Goal: Transaction & Acquisition: Purchase product/service

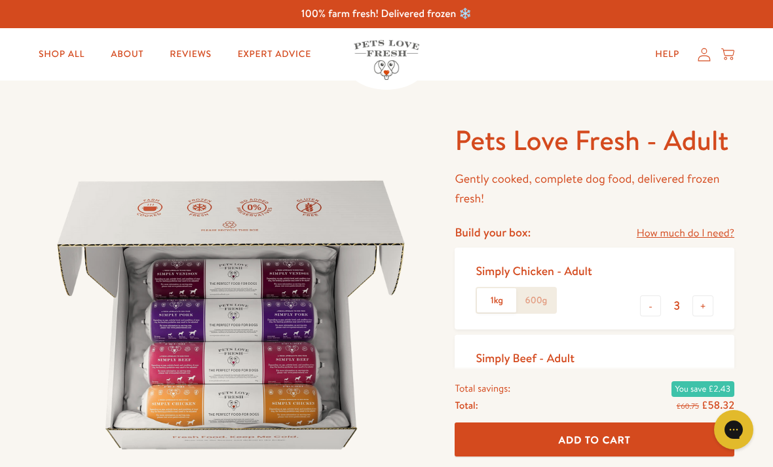
click at [501, 294] on label "1kg" at bounding box center [496, 300] width 39 height 25
click at [0, 0] on input "1kg" at bounding box center [0, 0] width 0 height 0
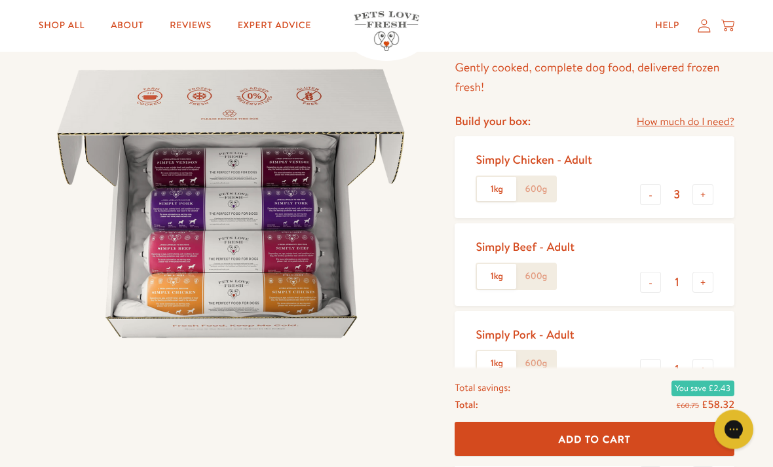
scroll to position [115, 0]
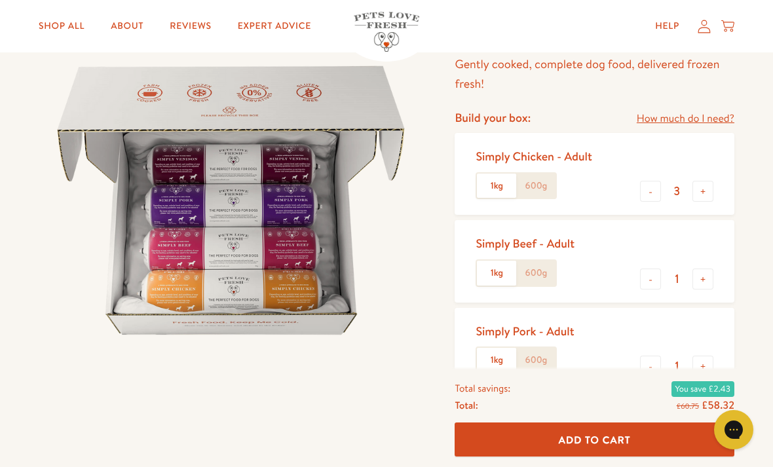
click at [646, 356] on button "-" at bounding box center [650, 366] width 21 height 21
type input "0"
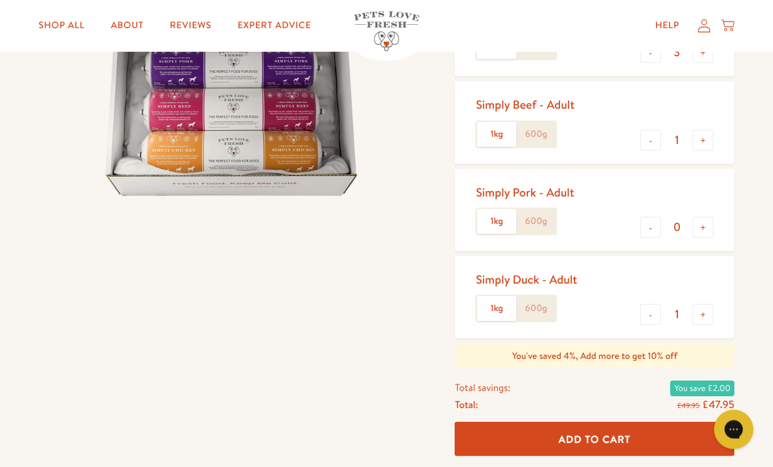
scroll to position [254, 0]
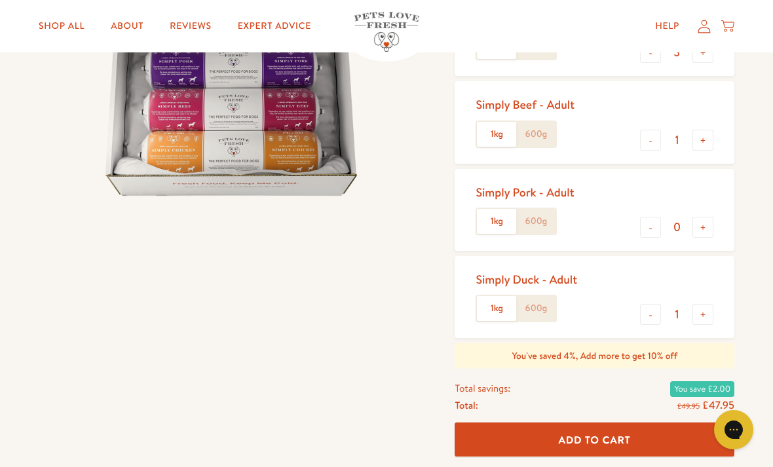
click at [645, 306] on button "-" at bounding box center [650, 314] width 21 height 21
type input "0"
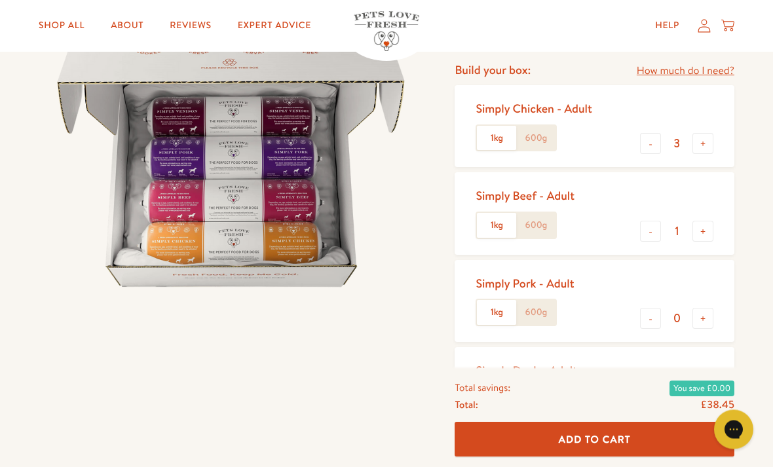
scroll to position [160, 0]
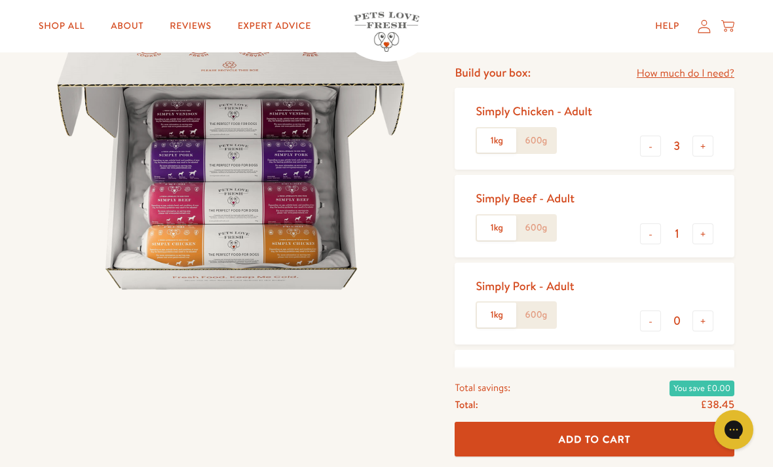
click at [699, 224] on button "+" at bounding box center [703, 233] width 21 height 21
click at [700, 225] on button "+" at bounding box center [703, 233] width 21 height 21
type input "3"
click at [703, 138] on button "+" at bounding box center [703, 146] width 21 height 21
type input "4"
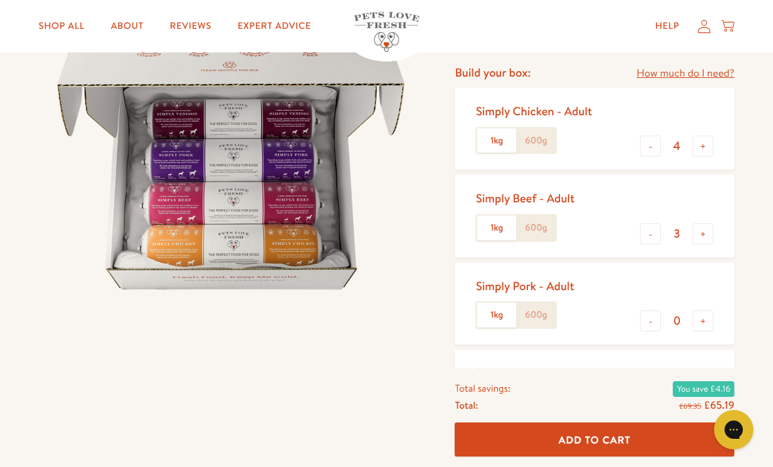
click at [491, 138] on label "1kg" at bounding box center [496, 140] width 39 height 25
click at [0, 0] on input "1kg" at bounding box center [0, 0] width 0 height 0
click at [493, 224] on label "1kg" at bounding box center [496, 228] width 39 height 25
click at [0, 0] on input "1kg" at bounding box center [0, 0] width 0 height 0
click at [491, 307] on label "1kg" at bounding box center [496, 315] width 39 height 25
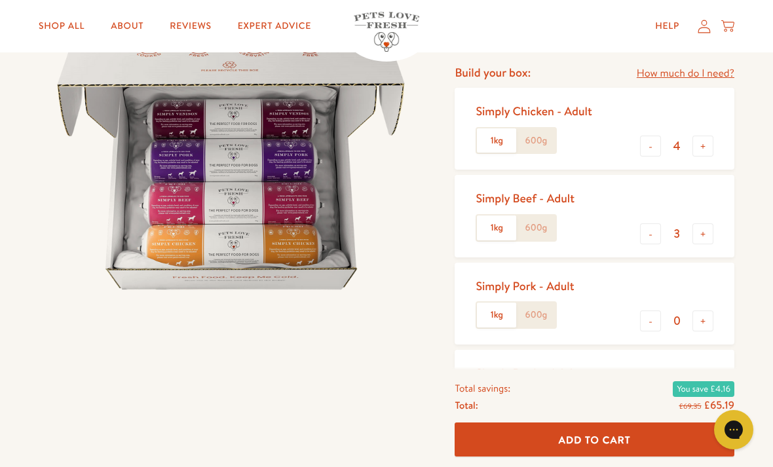
click at [0, 0] on input "1kg" at bounding box center [0, 0] width 0 height 0
click at [492, 402] on label "1kg" at bounding box center [496, 402] width 39 height 25
click at [0, 0] on input "1kg" at bounding box center [0, 0] width 0 height 0
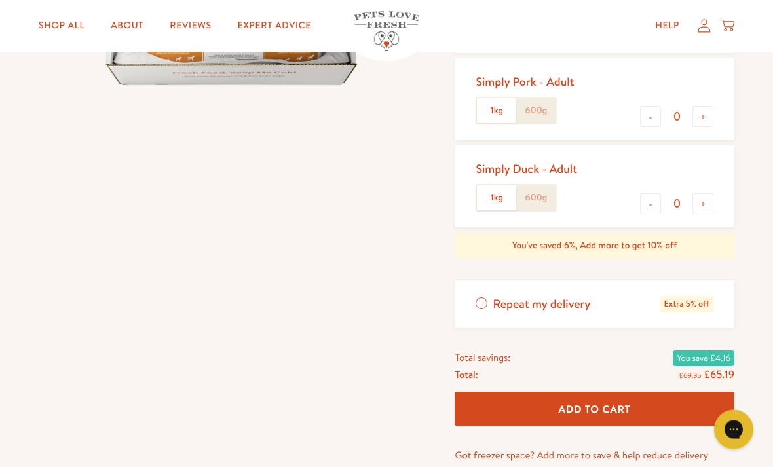
scroll to position [336, 0]
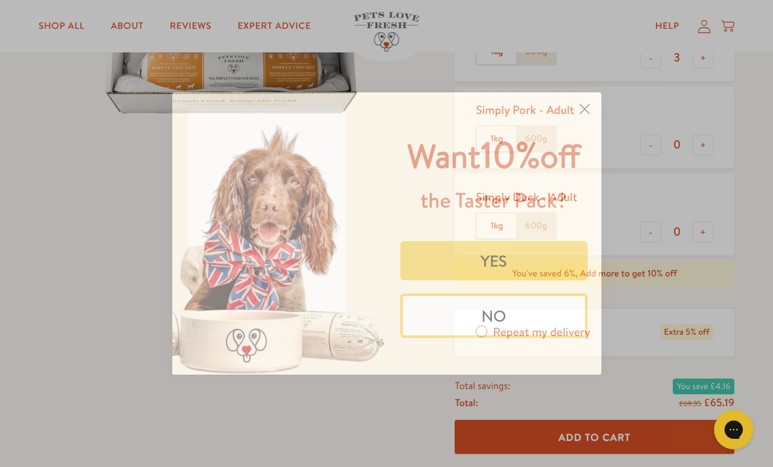
click at [587, 100] on circle "Close dialog" at bounding box center [584, 109] width 22 height 22
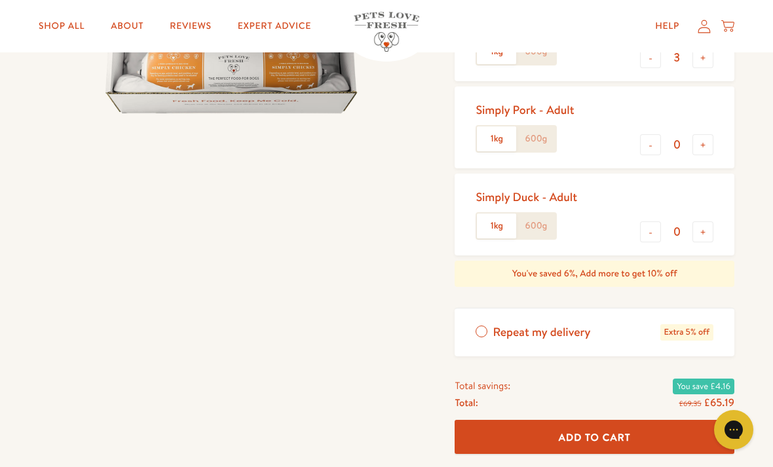
click at [702, 225] on button "+" at bounding box center [703, 231] width 21 height 21
type input "1"
click at [704, 134] on button "+" at bounding box center [703, 144] width 21 height 21
type input "1"
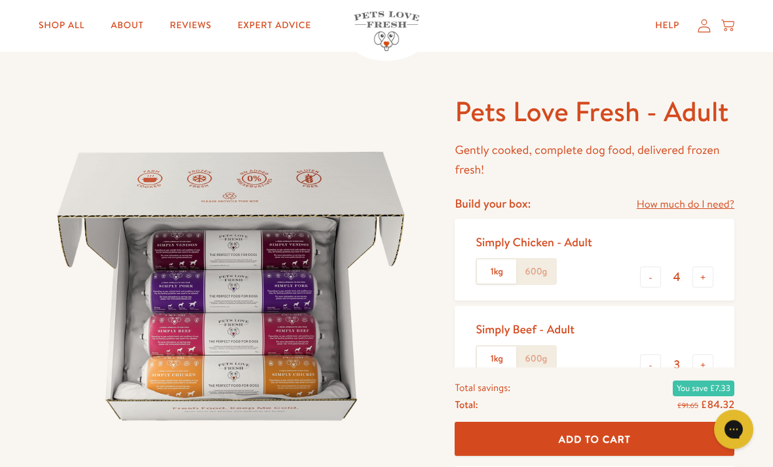
scroll to position [0, 0]
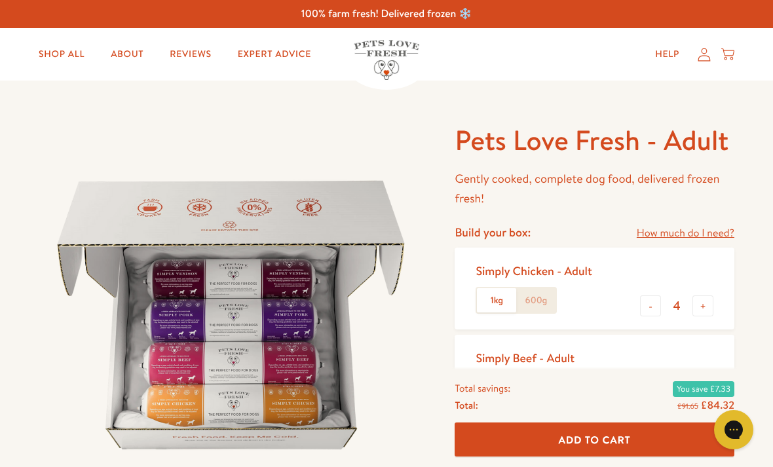
click at [700, 56] on icon at bounding box center [705, 54] width 12 height 13
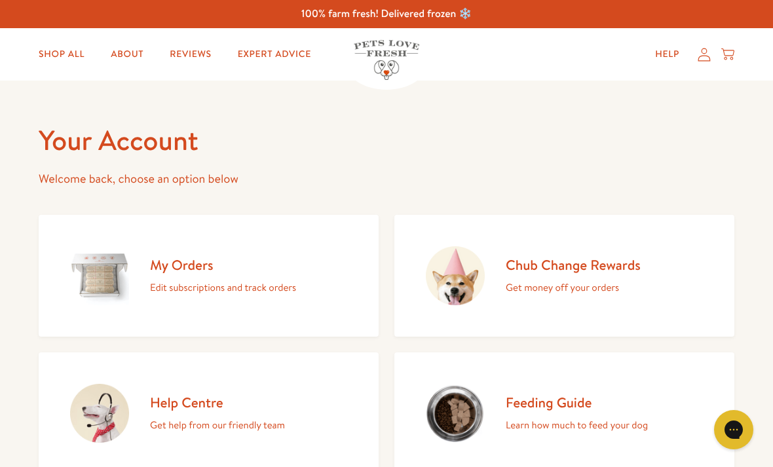
click at [221, 286] on p "Edit subscriptions and track orders" at bounding box center [223, 287] width 146 height 17
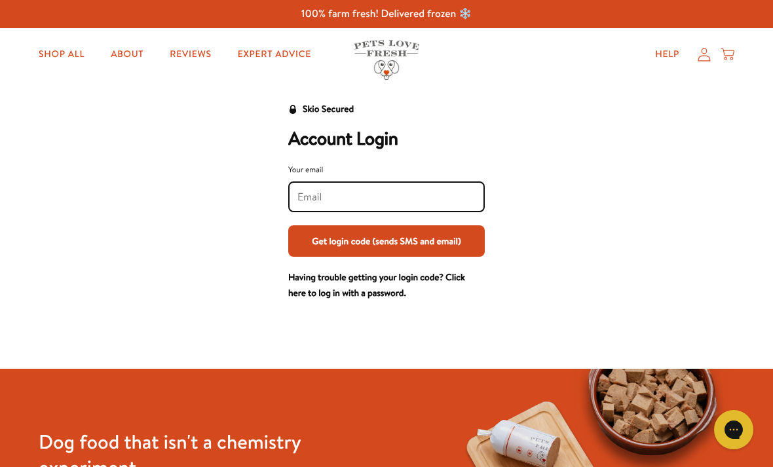
click at [306, 192] on input "Your email" at bounding box center [386, 197] width 178 height 14
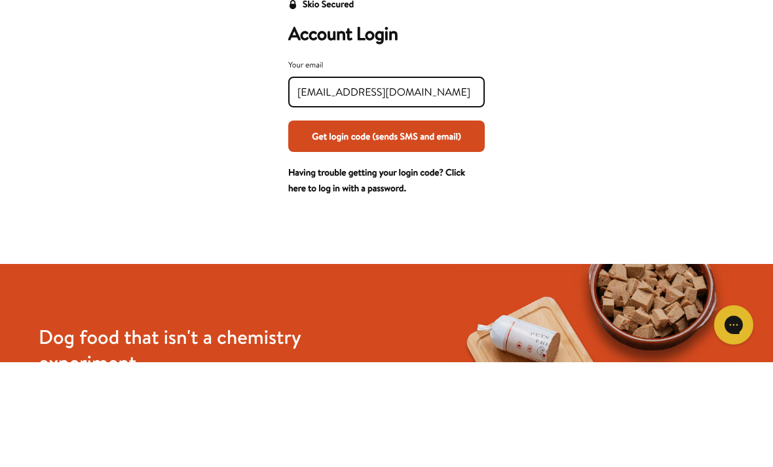
type input "[EMAIL_ADDRESS][DOMAIN_NAME]"
click at [374, 225] on button "Get login code (sends SMS and email)" at bounding box center [386, 240] width 197 height 31
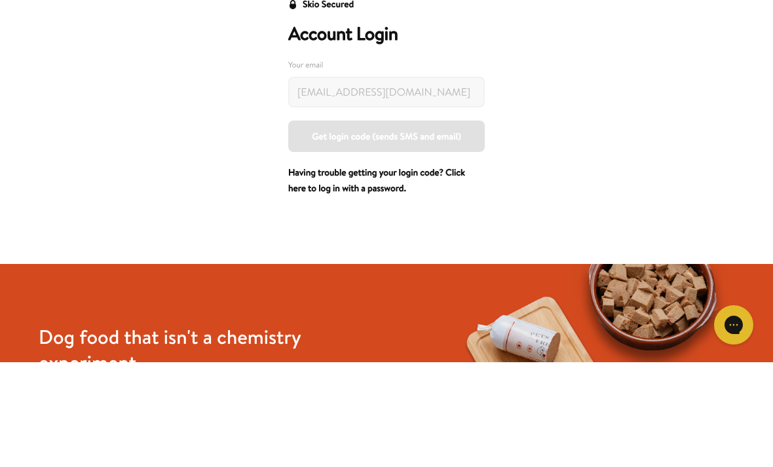
scroll to position [105, 0]
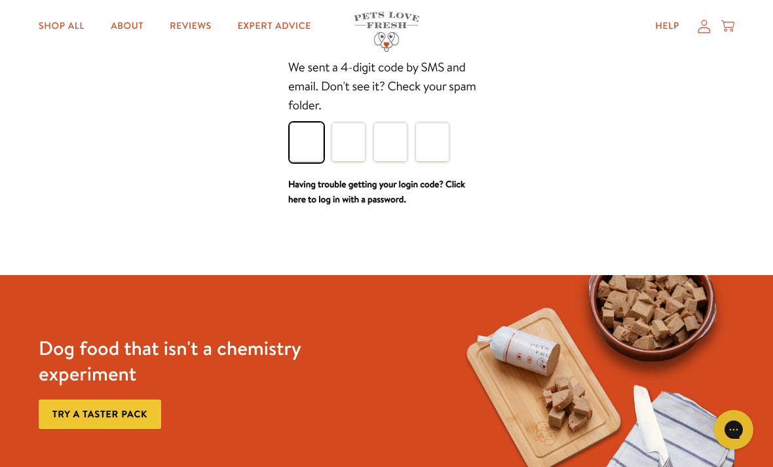
click at [305, 140] on input "Please enter your pin code" at bounding box center [307, 142] width 34 height 39
type input "8"
type input "5"
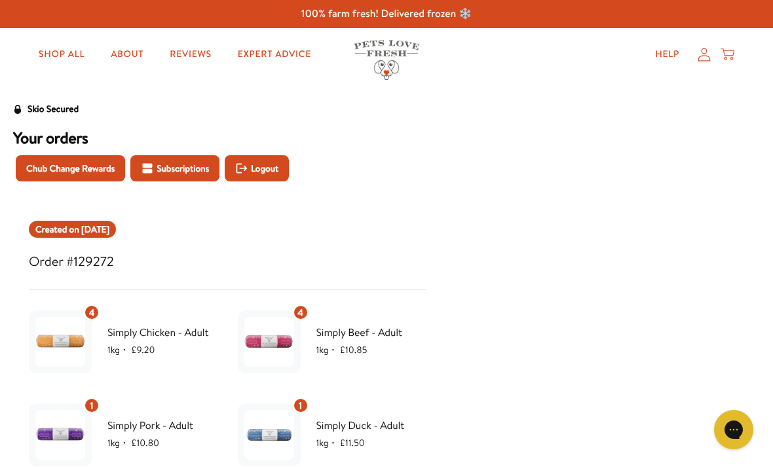
click at [728, 53] on icon at bounding box center [727, 54] width 13 height 14
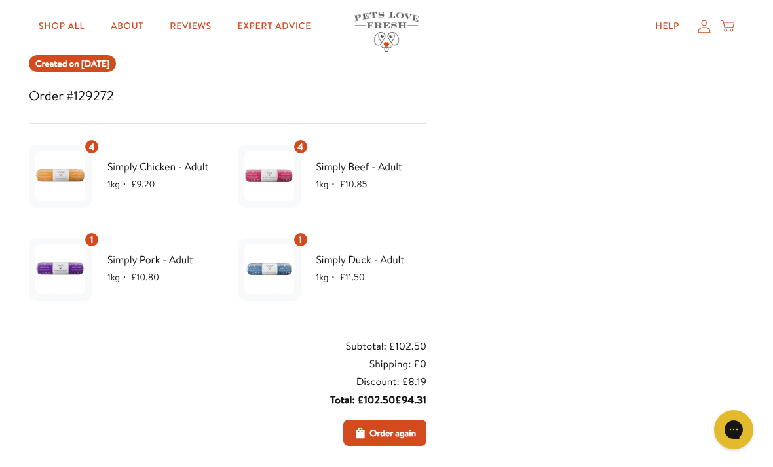
scroll to position [176, 0]
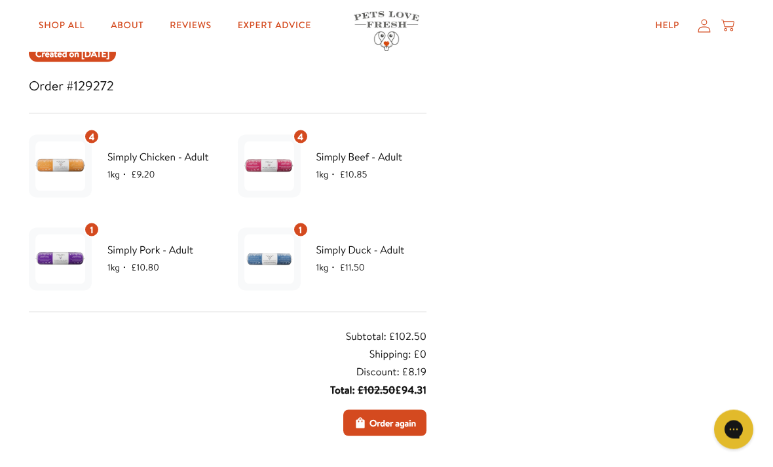
click at [384, 417] on span "Order again" at bounding box center [393, 423] width 47 height 14
click at [393, 418] on span "Order again" at bounding box center [393, 422] width 47 height 14
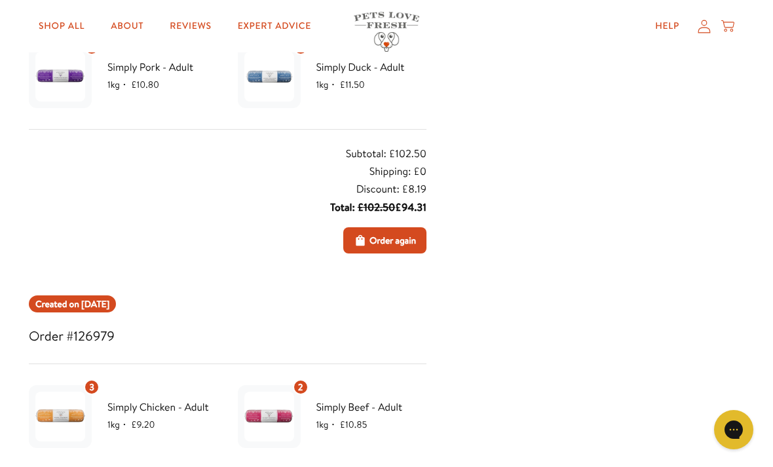
scroll to position [362, 0]
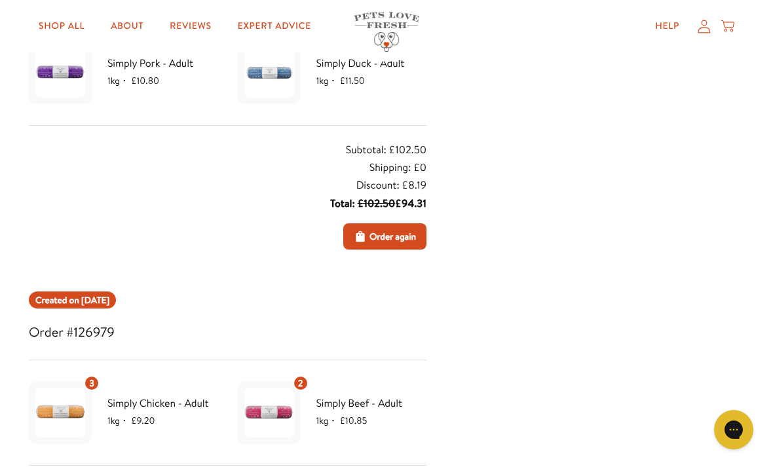
click at [379, 230] on span "Order again" at bounding box center [393, 236] width 47 height 14
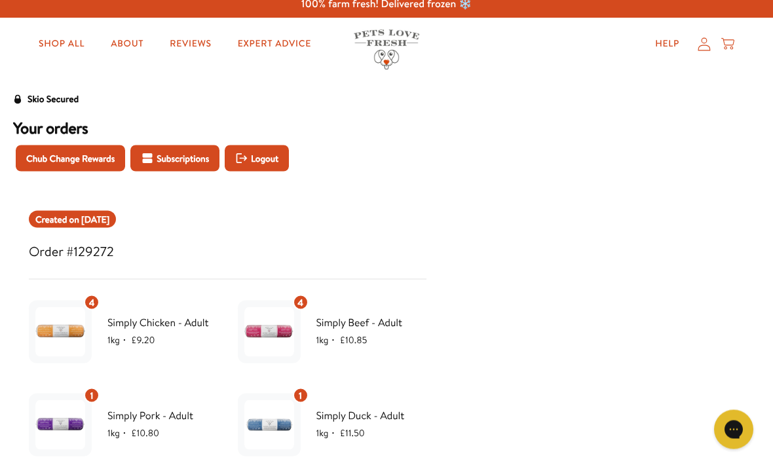
scroll to position [0, 0]
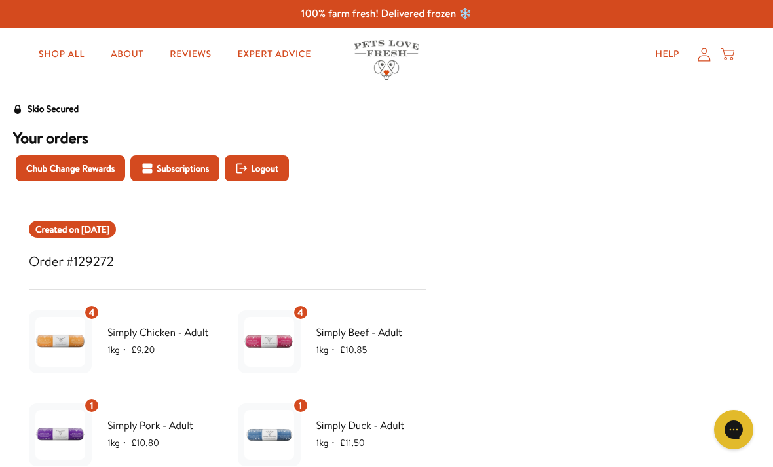
click at [60, 54] on link "Shop All" at bounding box center [61, 54] width 67 height 26
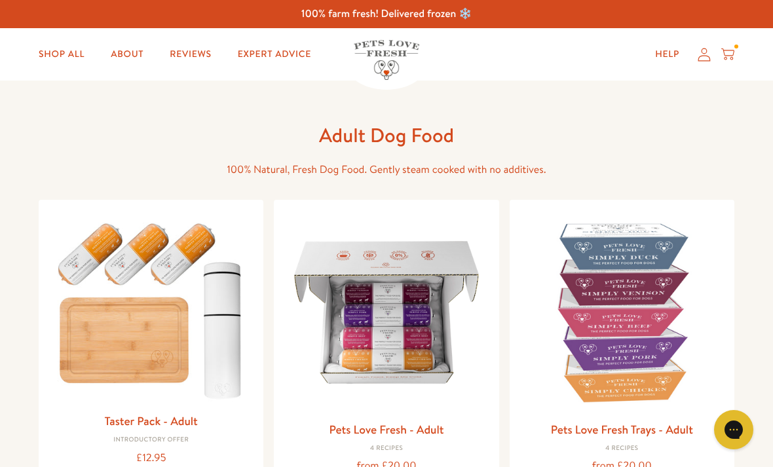
click at [388, 329] on img at bounding box center [386, 312] width 204 height 204
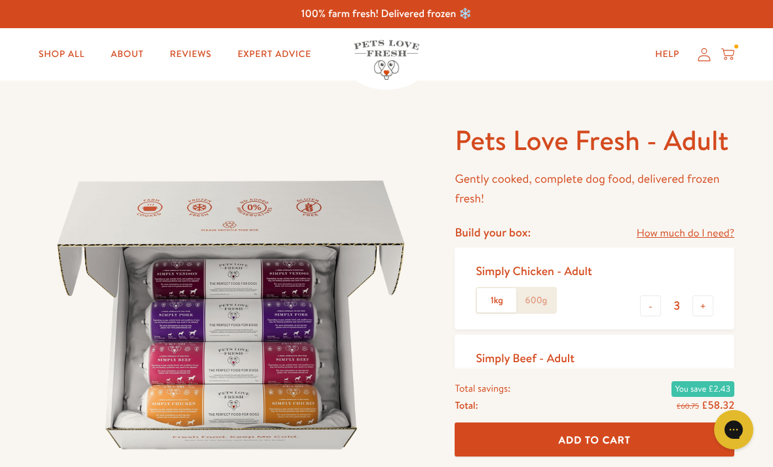
click at [733, 52] on icon at bounding box center [727, 54] width 13 height 14
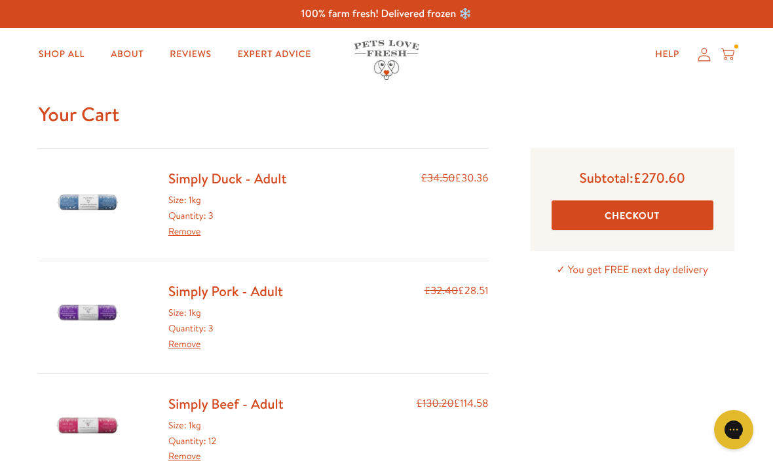
click at [191, 230] on link "Remove" at bounding box center [184, 231] width 32 height 13
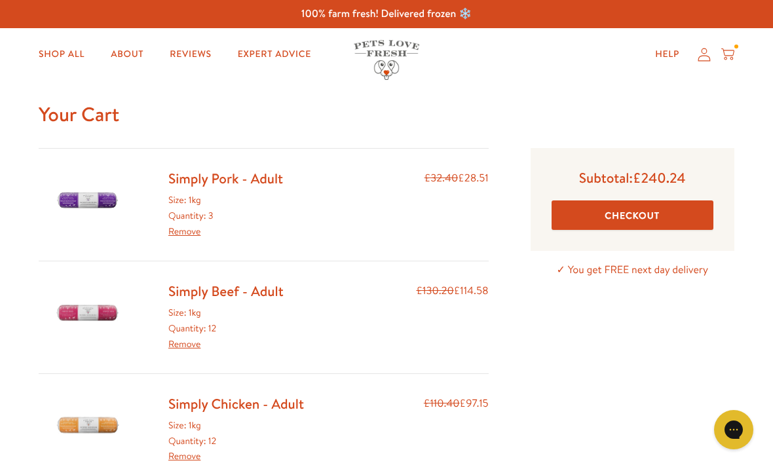
click at [185, 343] on link "Remove" at bounding box center [184, 343] width 32 height 13
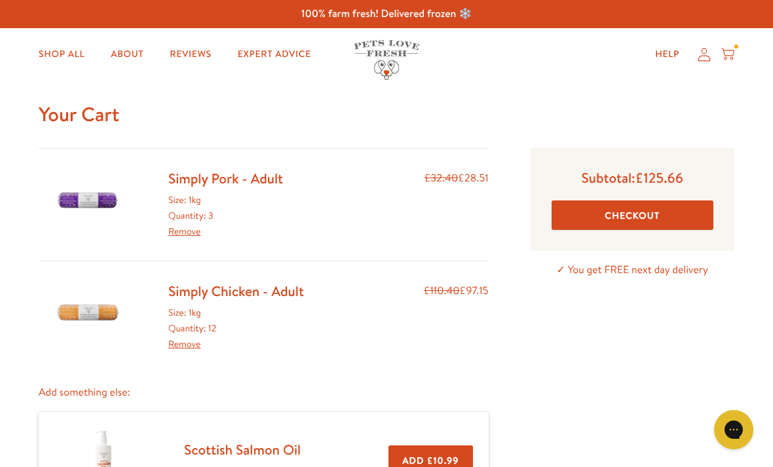
click at [191, 337] on link "Remove" at bounding box center [184, 343] width 32 height 13
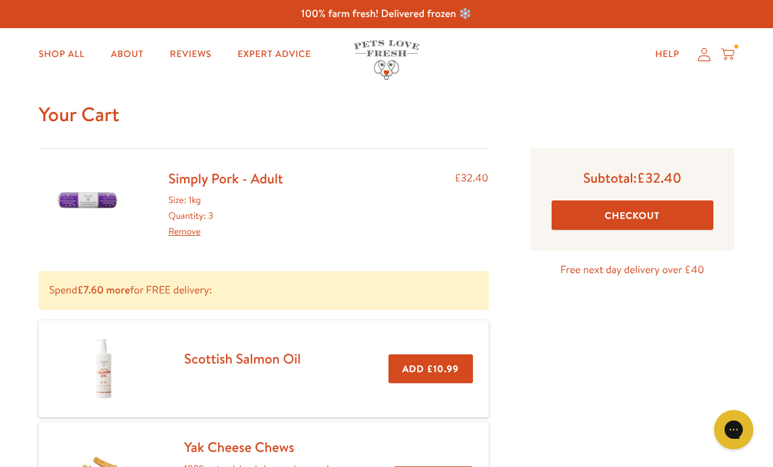
click at [188, 227] on link "Remove" at bounding box center [184, 231] width 32 height 13
click at [187, 228] on link "Remove" at bounding box center [184, 231] width 32 height 13
click at [182, 231] on link "Remove" at bounding box center [184, 231] width 32 height 13
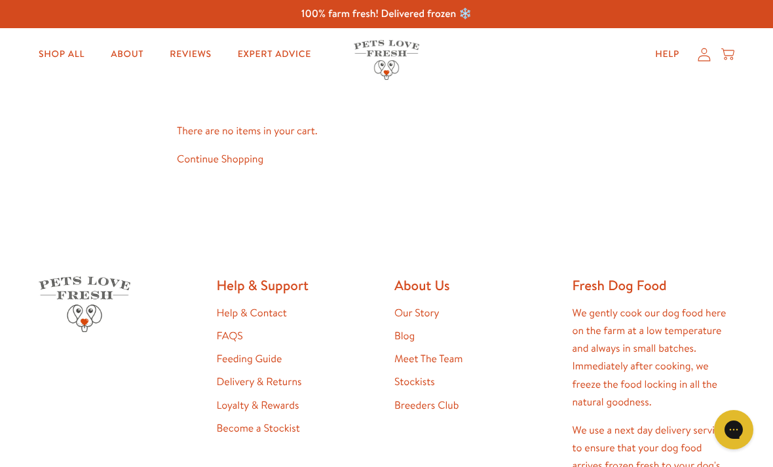
click at [710, 48] on icon at bounding box center [704, 55] width 13 height 14
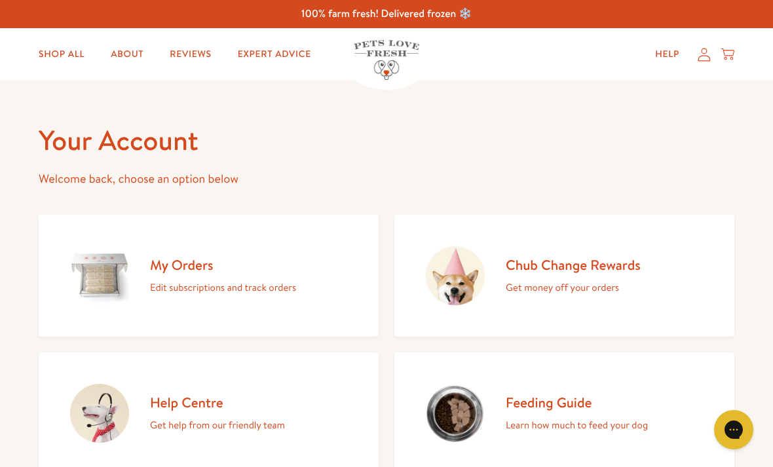
click at [182, 279] on p "Edit subscriptions and track orders" at bounding box center [223, 287] width 146 height 17
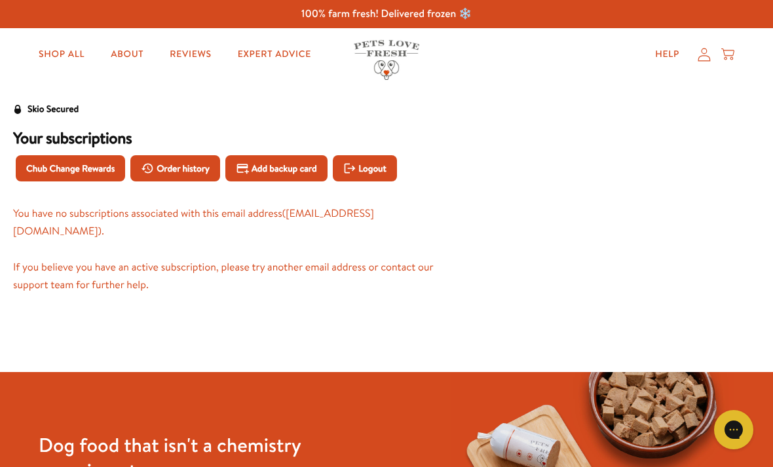
click at [177, 168] on span "Order history" at bounding box center [183, 168] width 53 height 14
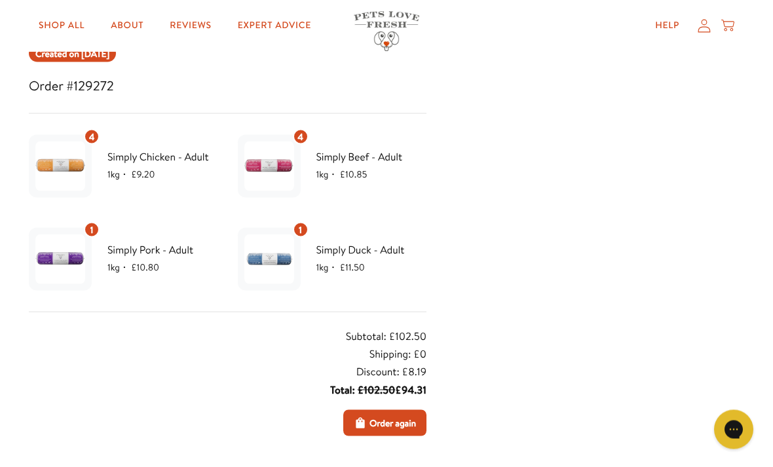
scroll to position [179, 0]
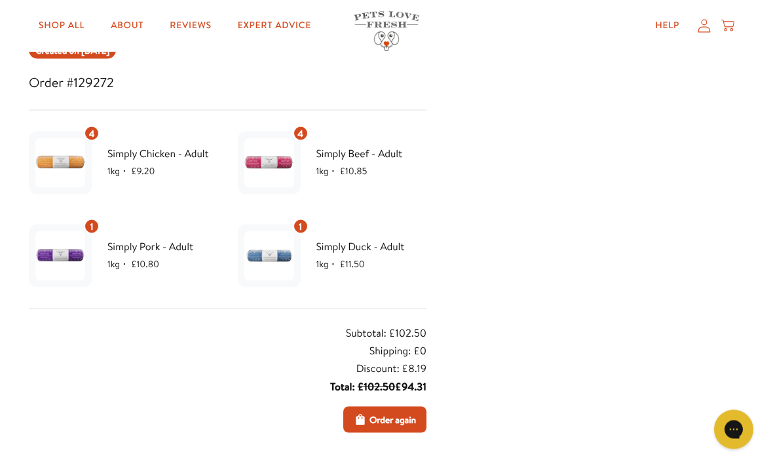
click at [391, 419] on span "Order again" at bounding box center [393, 420] width 47 height 14
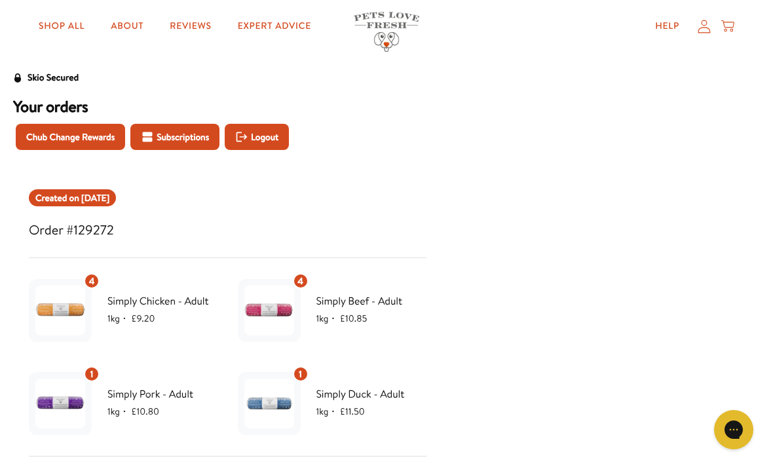
scroll to position [0, 0]
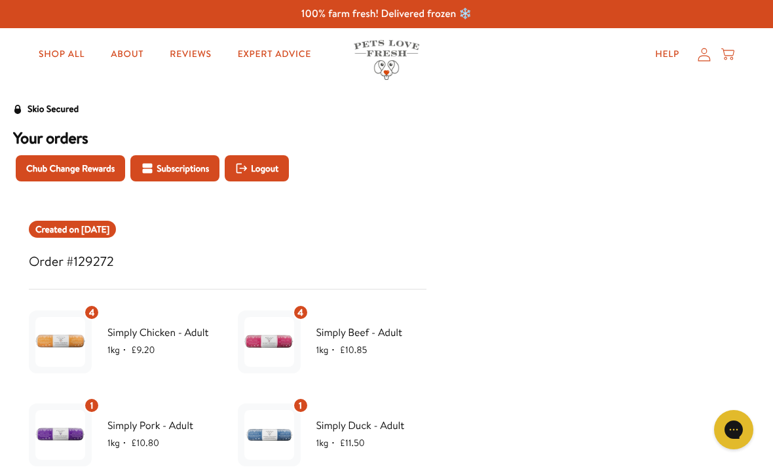
click at [729, 52] on icon at bounding box center [727, 54] width 13 height 14
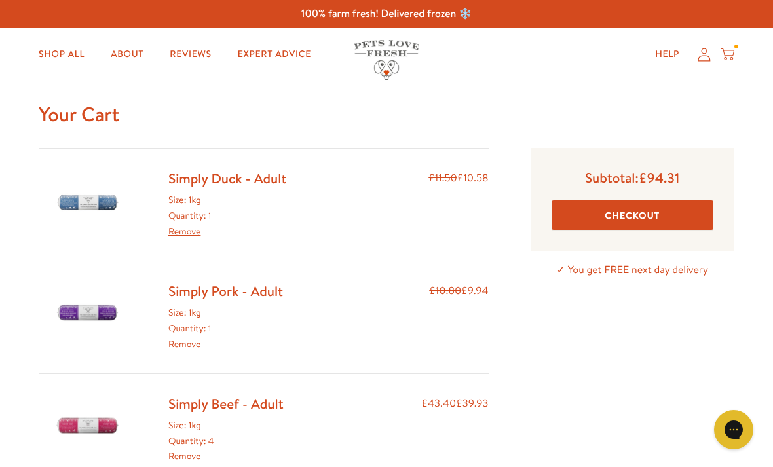
click at [629, 212] on button "Checkout" at bounding box center [633, 215] width 162 height 29
